Goal: Task Accomplishment & Management: Use online tool/utility

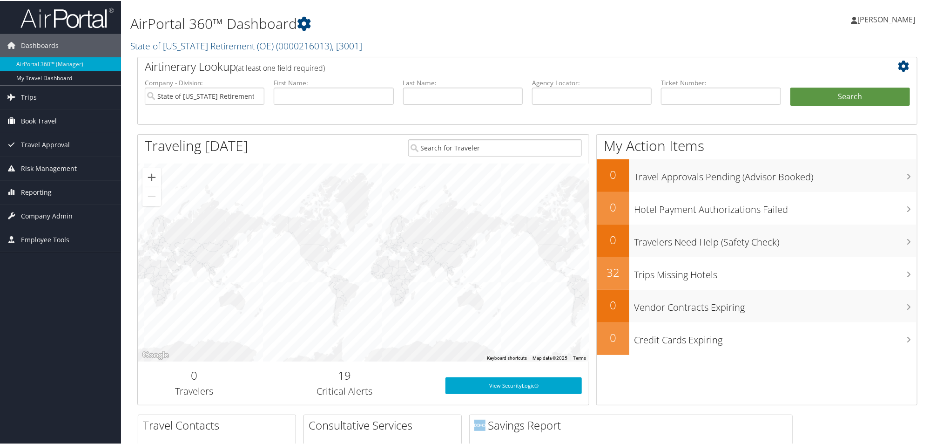
click at [34, 120] on span "Book Travel" at bounding box center [39, 119] width 36 height 23
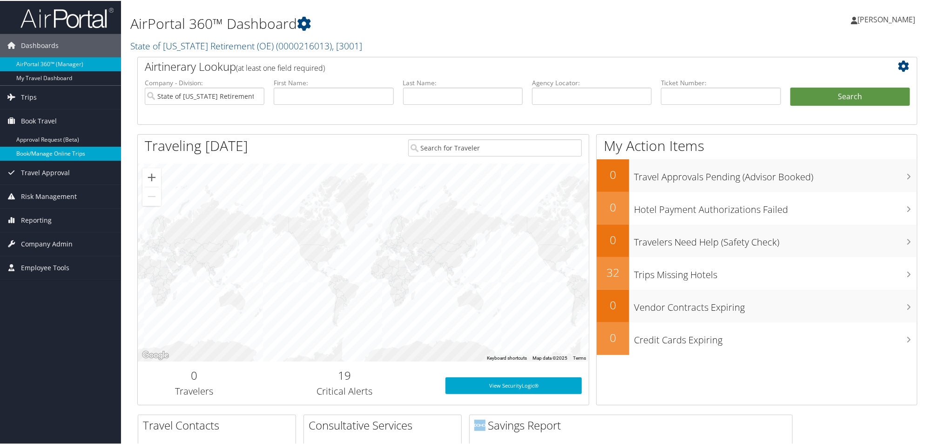
click at [56, 155] on link "Book/Manage Online Trips" at bounding box center [60, 153] width 121 height 14
